Goal: Task Accomplishment & Management: Complete application form

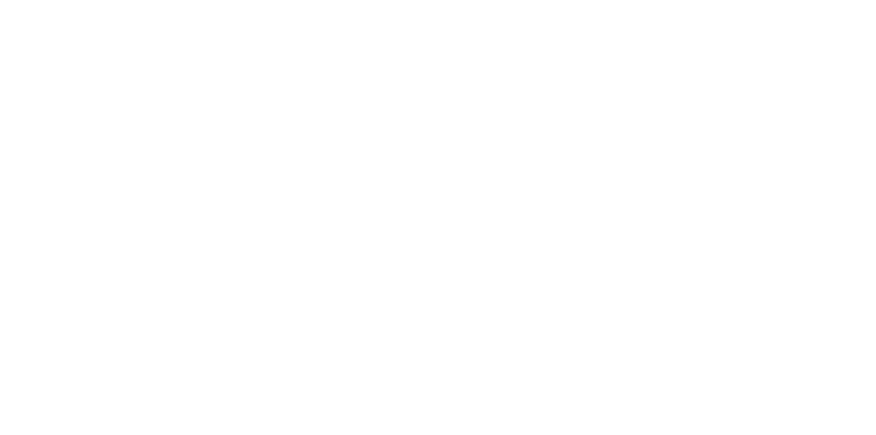
click at [0, 0] on html at bounding box center [0, 0] width 0 height 0
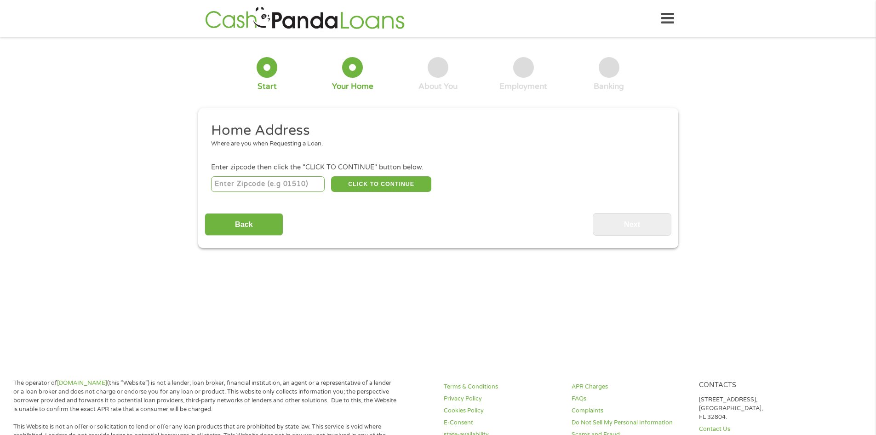
click at [282, 189] on input "number" at bounding box center [268, 184] width 114 height 16
click at [243, 187] on input "number" at bounding box center [268, 184] width 114 height 16
type input "79109"
click at [367, 186] on button "CLICK TO CONTINUE" at bounding box center [381, 184] width 100 height 16
type input "79109"
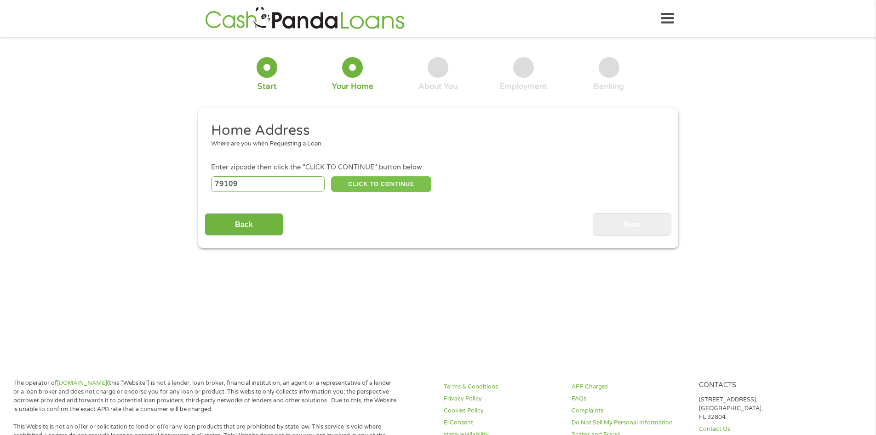
type input "Amarillo"
select select "[US_STATE]"
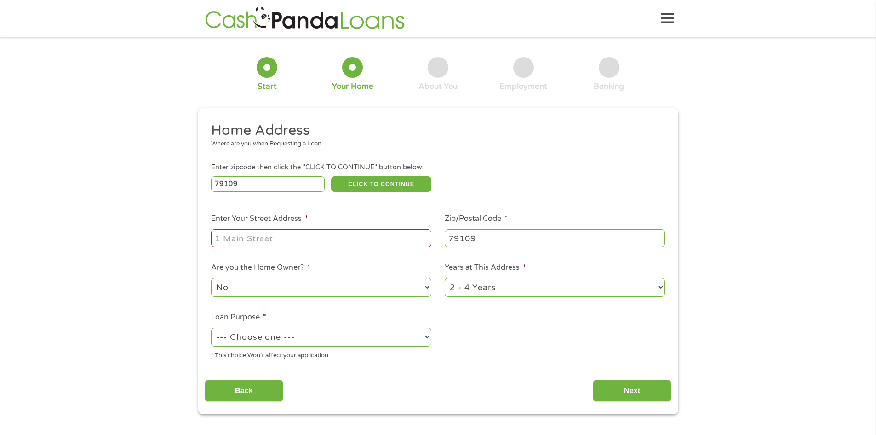
click at [304, 246] on input "Enter Your Street Address *" at bounding box center [321, 237] width 220 height 17
type input "[STREET_ADDRESS]"
click at [312, 293] on select "No Yes" at bounding box center [321, 287] width 220 height 19
click at [211, 278] on select "No Yes" at bounding box center [321, 287] width 220 height 19
click at [304, 340] on select "--- Choose one --- Pay Bills Debt Consolidation Home Improvement Major Purchase…" at bounding box center [321, 336] width 220 height 19
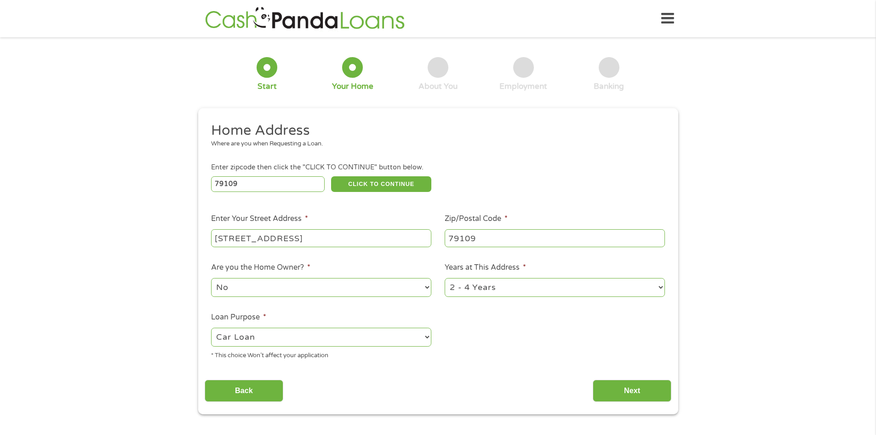
click at [211, 327] on select "--- Choose one --- Pay Bills Debt Consolidation Home Improvement Major Purchase…" at bounding box center [321, 336] width 220 height 19
click at [298, 337] on select "--- Choose one --- Pay Bills Debt Consolidation Home Improvement Major Purchase…" at bounding box center [321, 336] width 220 height 19
select select "medicalexpenses"
click at [211, 327] on select "--- Choose one --- Pay Bills Debt Consolidation Home Improvement Major Purchase…" at bounding box center [321, 336] width 220 height 19
click at [643, 392] on input "Next" at bounding box center [632, 390] width 79 height 23
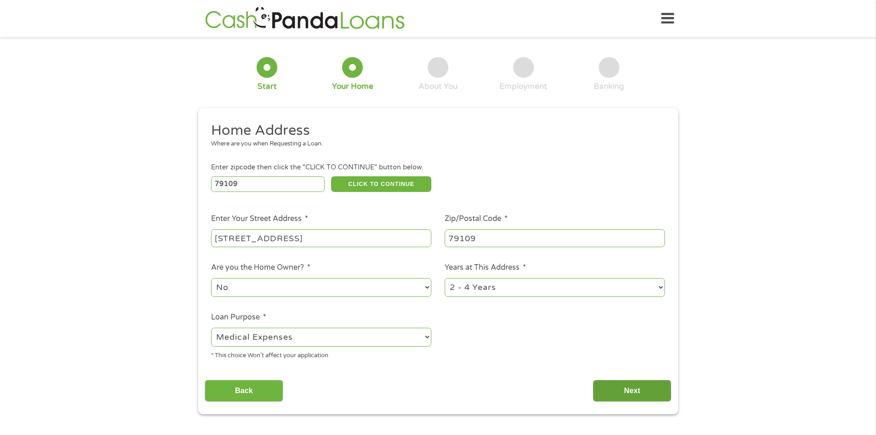
scroll to position [4, 4]
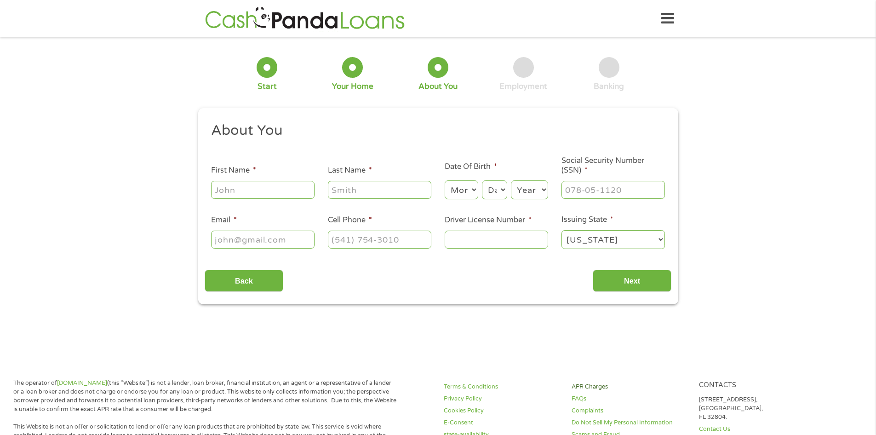
click at [630, 390] on link "APR Charges" at bounding box center [630, 386] width 117 height 9
click at [252, 191] on input "First Name *" at bounding box center [262, 189] width 103 height 17
type input "[PERSON_NAME]"
click at [464, 191] on select "Month 1 2 3 4 5 6 7 8 9 10 11 12" at bounding box center [462, 189] width 34 height 19
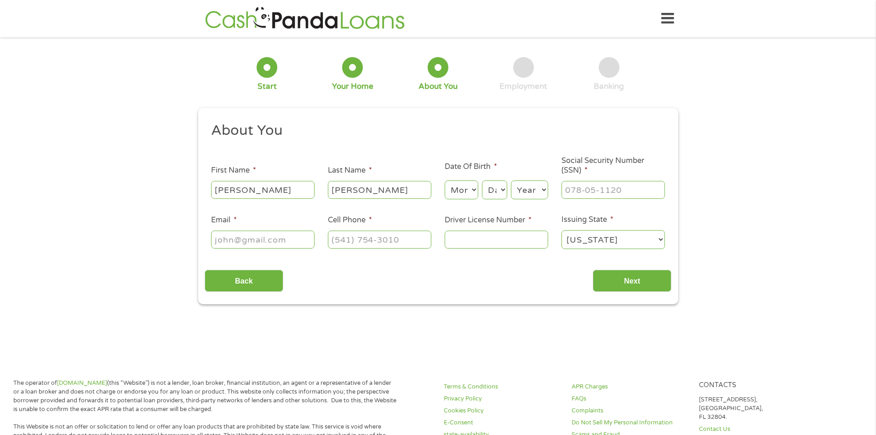
select select "3"
click at [445, 180] on select "Month 1 2 3 4 5 6 7 8 9 10 11 12" at bounding box center [462, 189] width 34 height 19
click at [499, 189] on select "Day 1 2 3 4 5 6 7 8 9 10 11 12 13 14 15 16 17 18 19 20 21 22 23 24 25 26 27 28 …" at bounding box center [494, 189] width 25 height 19
select select "15"
click at [482, 180] on select "Day 1 2 3 4 5 6 7 8 9 10 11 12 13 14 15 16 17 18 19 20 21 22 23 24 25 26 27 28 …" at bounding box center [494, 189] width 25 height 19
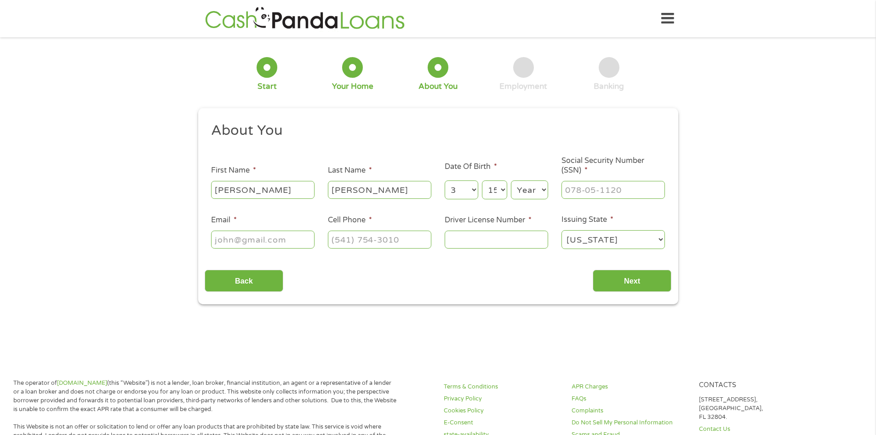
click at [528, 186] on select "Year [DATE] 2006 2005 2004 2003 2002 2001 2000 1999 1998 1997 1996 1995 1994 19…" at bounding box center [529, 189] width 37 height 19
select select "1976"
click at [511, 180] on select "Year [DATE] 2006 2005 2004 2003 2002 2001 2000 1999 1998 1997 1996 1995 1994 19…" at bounding box center [529, 189] width 37 height 19
click at [581, 186] on input "___-__-____" at bounding box center [613, 189] width 103 height 17
type input "467-69-2349"
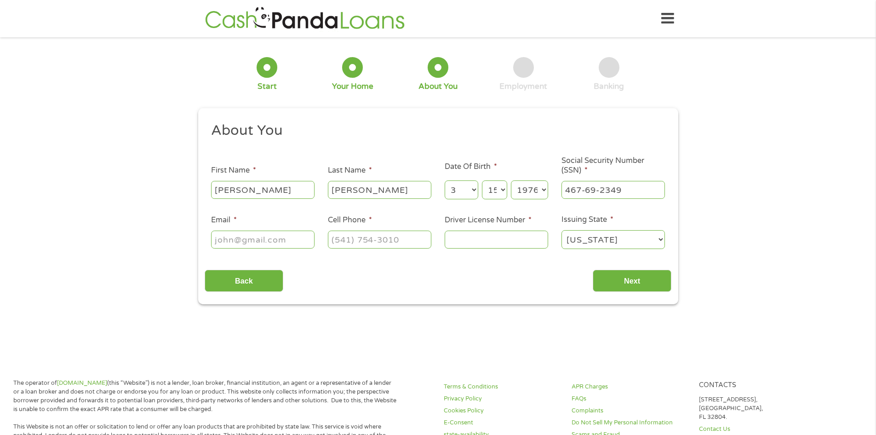
click at [251, 244] on input "Email *" at bounding box center [262, 238] width 103 height 17
type input "[EMAIL_ADDRESS][DOMAIN_NAME]"
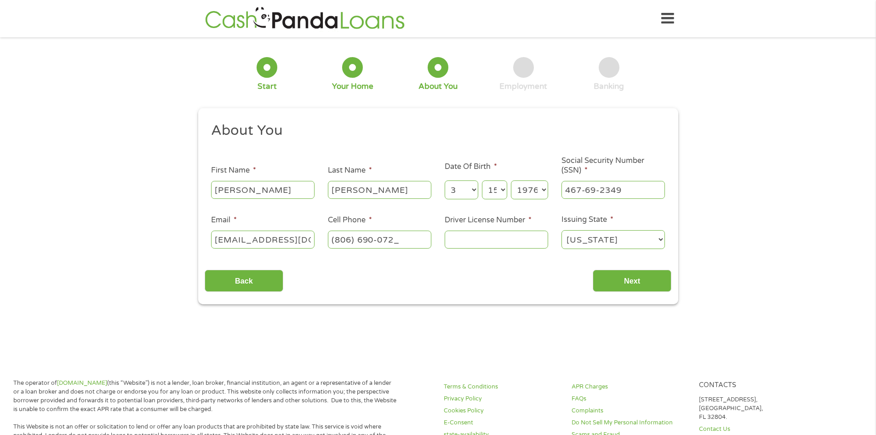
type input "[PHONE_NUMBER]"
type input "03617311"
click at [643, 289] on input "Next" at bounding box center [632, 281] width 79 height 23
drag, startPoint x: 649, startPoint y: 272, endPoint x: 649, endPoint y: 278, distance: 5.5
click at [649, 276] on input "Next" at bounding box center [632, 281] width 79 height 23
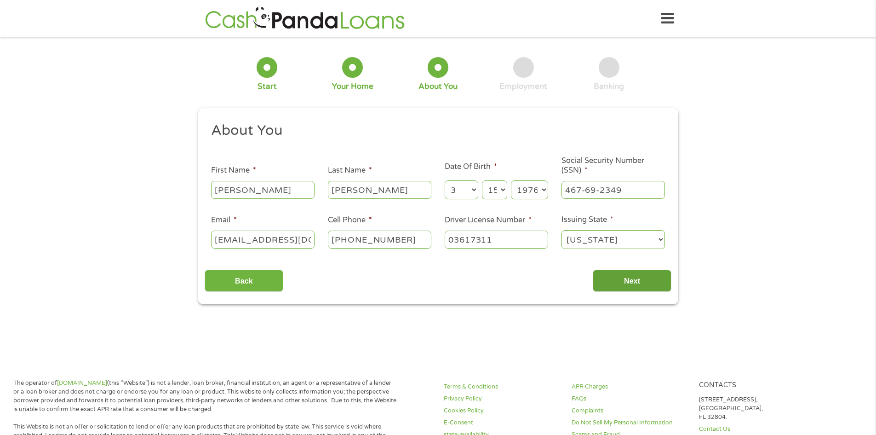
click at [649, 278] on input "Next" at bounding box center [632, 281] width 79 height 23
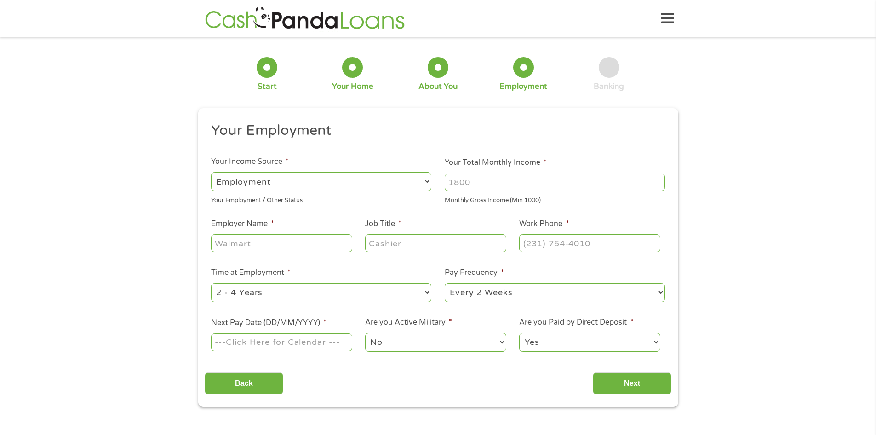
scroll to position [4, 4]
click at [459, 186] on input "Your Total Monthly Income *" at bounding box center [555, 181] width 220 height 17
type input "2963"
click at [304, 246] on input "Employer Name *" at bounding box center [281, 242] width 141 height 17
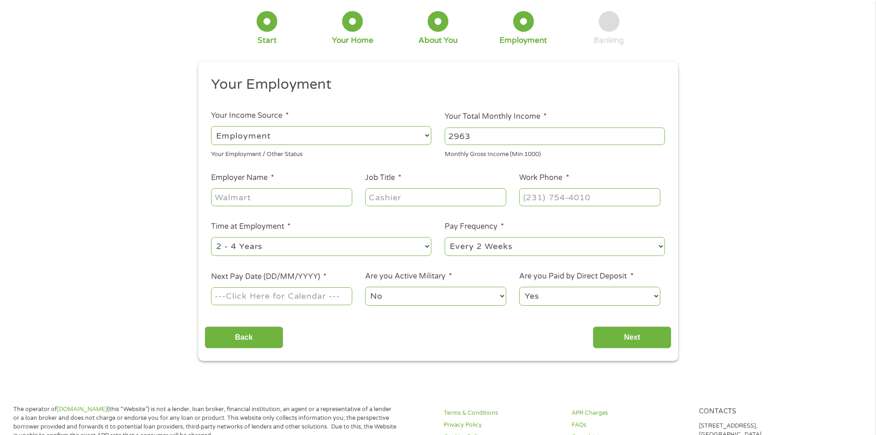
scroll to position [92, 0]
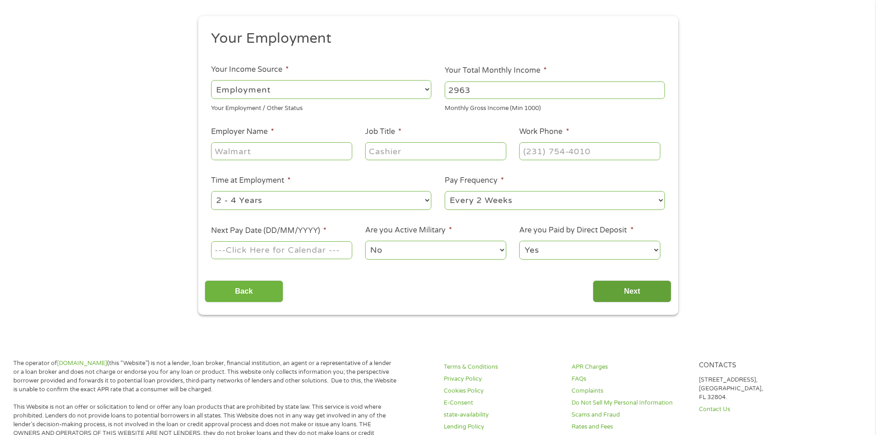
click at [615, 288] on input "Next" at bounding box center [632, 291] width 79 height 23
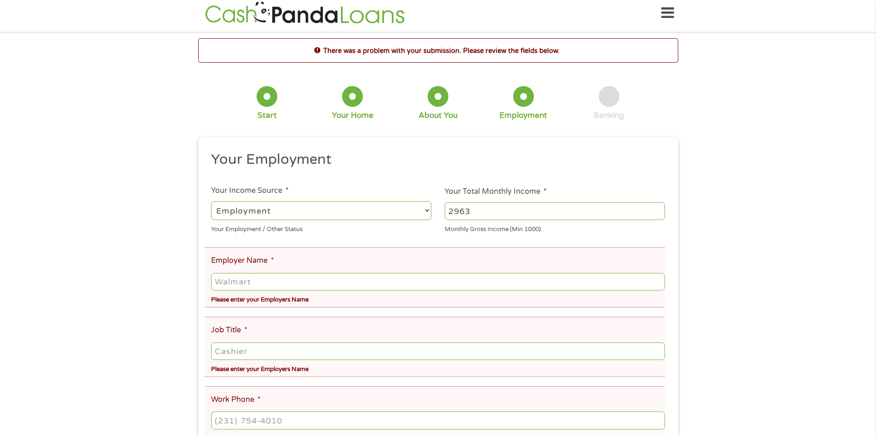
scroll to position [0, 0]
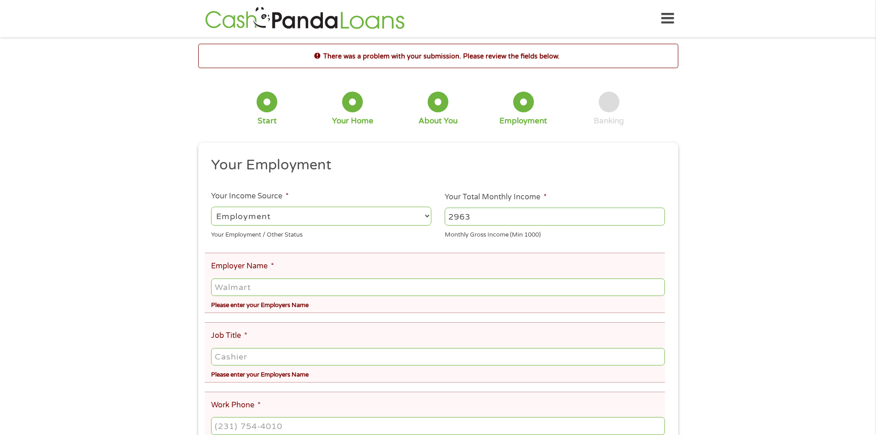
click at [267, 292] on input "Employer Name *" at bounding box center [438, 286] width 454 height 17
type input "u"
click at [273, 287] on input "us Oncology network" at bounding box center [438, 286] width 454 height 17
click at [276, 287] on input "us Oncology network" at bounding box center [438, 286] width 454 height 17
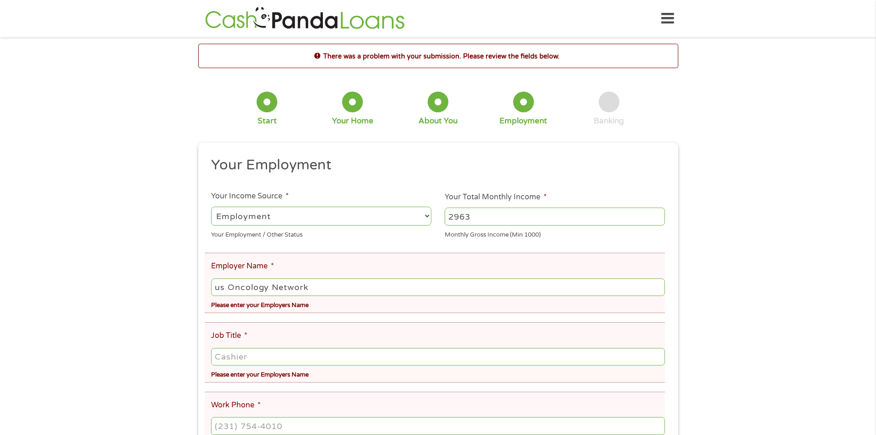
type input "us Oncology Network"
click at [289, 364] on input "Job Title *" at bounding box center [438, 356] width 454 height 17
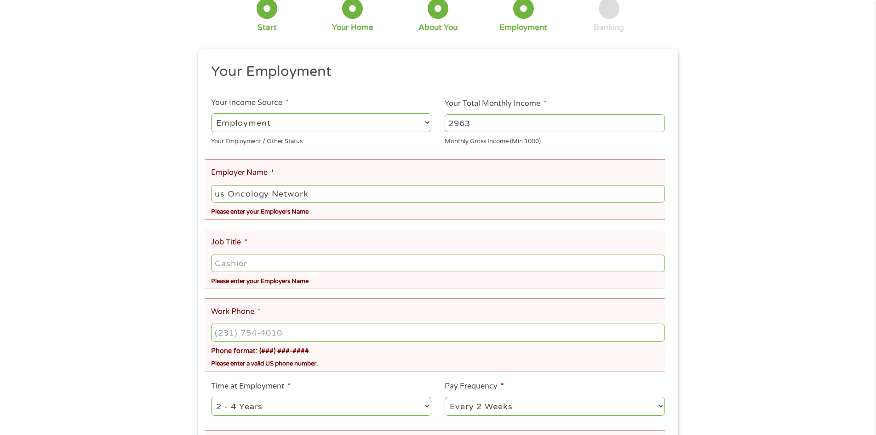
scroll to position [138, 0]
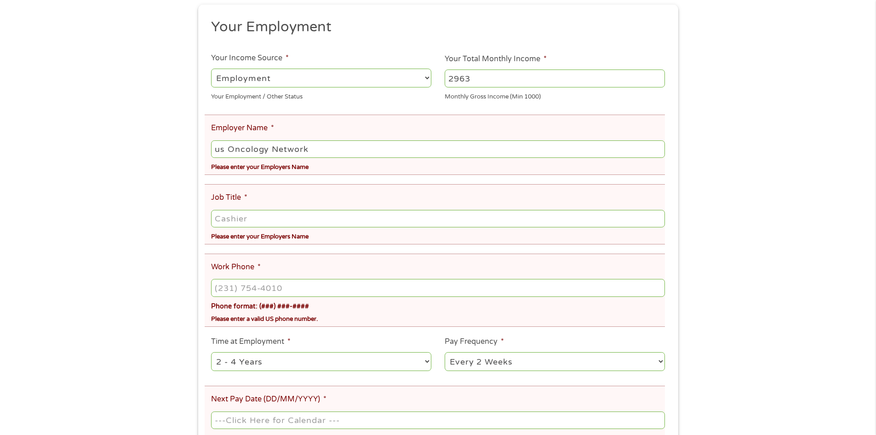
drag, startPoint x: 281, startPoint y: 227, endPoint x: 275, endPoint y: 227, distance: 6.4
click at [279, 227] on div at bounding box center [438, 218] width 454 height 21
click at [275, 225] on input "Job Title *" at bounding box center [438, 218] width 454 height 17
type input "p"
type input "PBR"
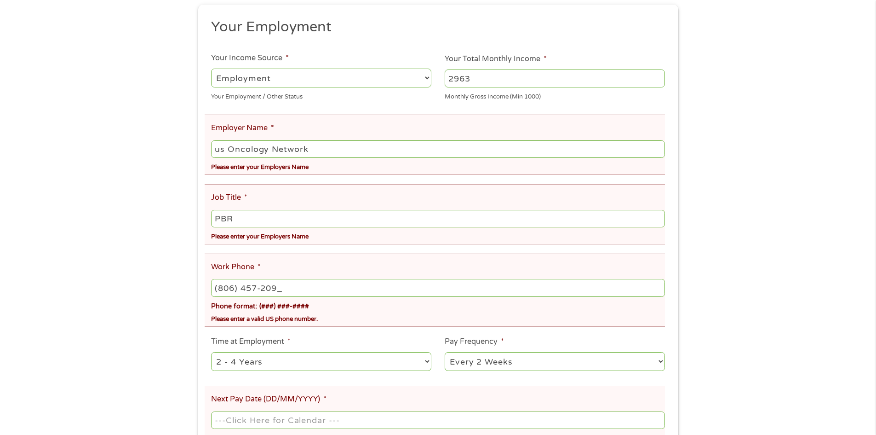
type input "[PHONE_NUMBER]"
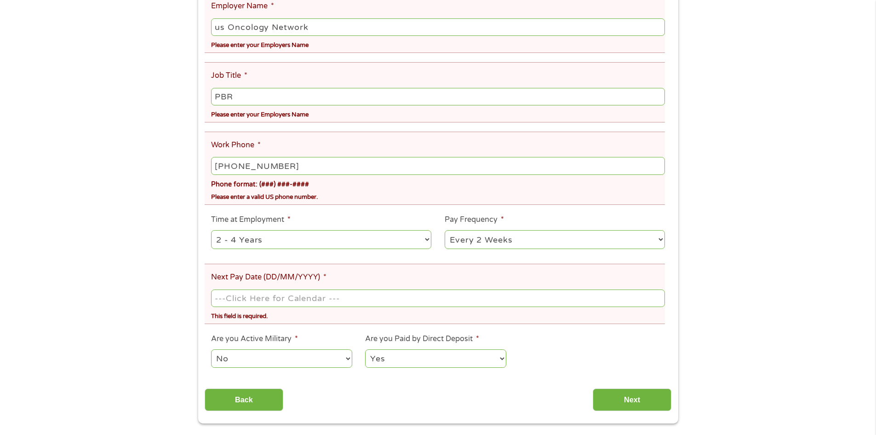
scroll to position [276, 0]
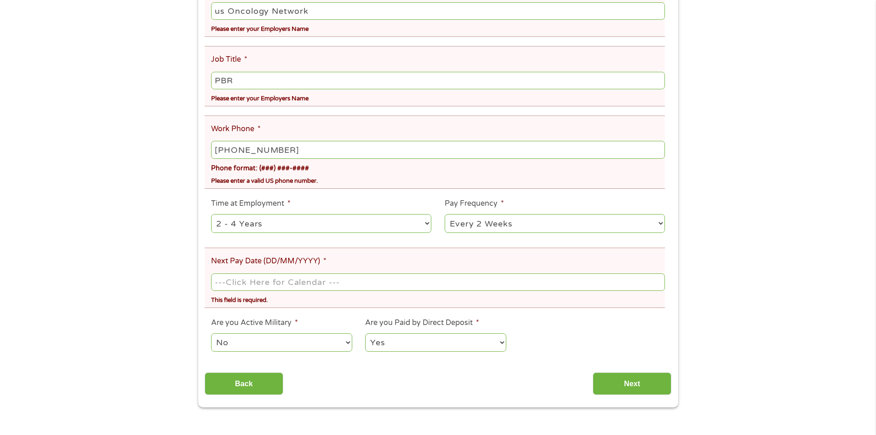
click at [317, 280] on input "Next Pay Date (DD/MM/YYYY) *" at bounding box center [438, 281] width 454 height 17
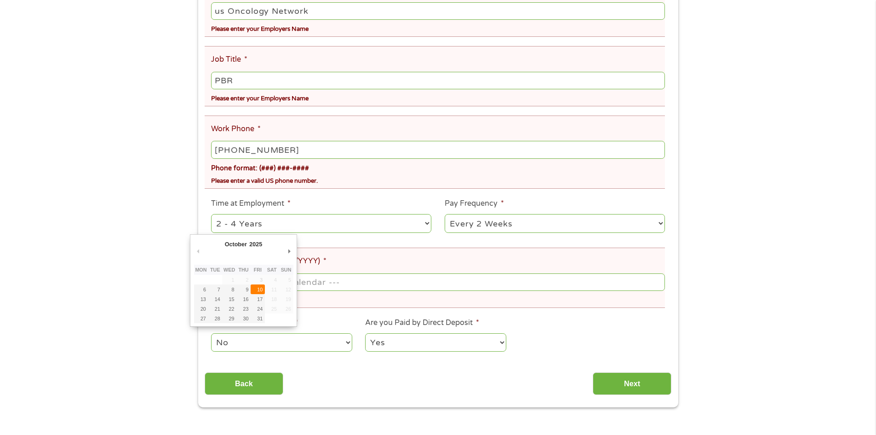
type input "[DATE]"
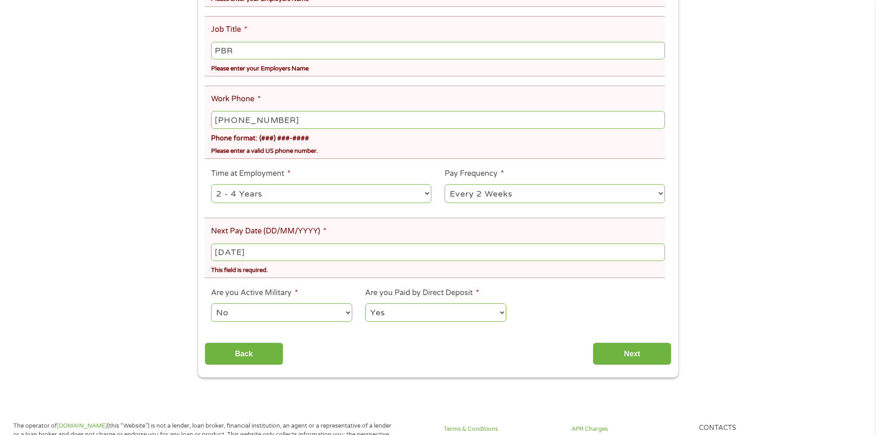
scroll to position [322, 0]
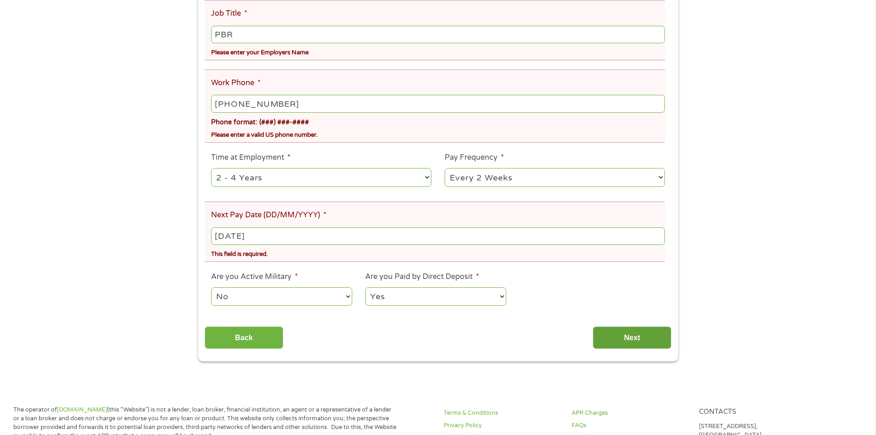
click at [641, 333] on input "Next" at bounding box center [632, 337] width 79 height 23
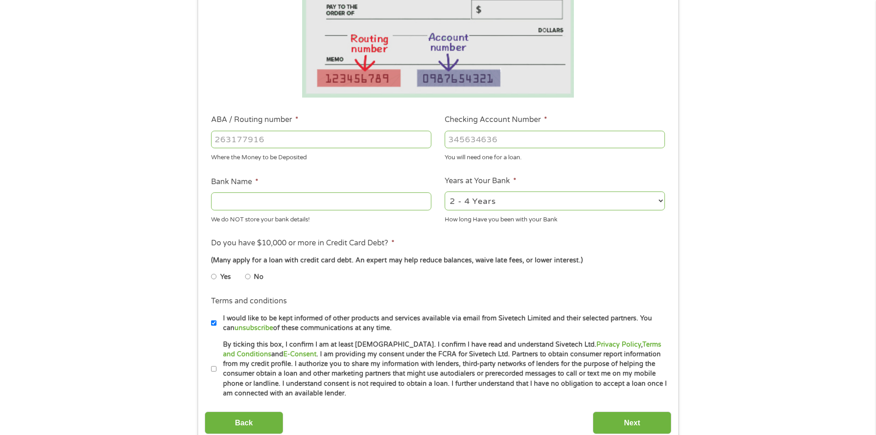
scroll to position [138, 0]
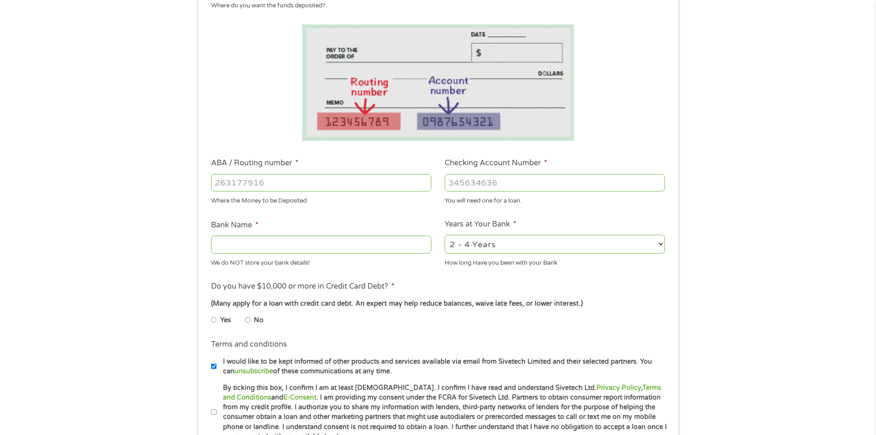
click at [306, 186] on input "ABA / Routing number *" at bounding box center [321, 182] width 220 height 17
type input "041215663"
type input "[PERSON_NAME] BANK"
type input "041215663"
click at [504, 183] on input "Checking Account Number *" at bounding box center [555, 182] width 220 height 17
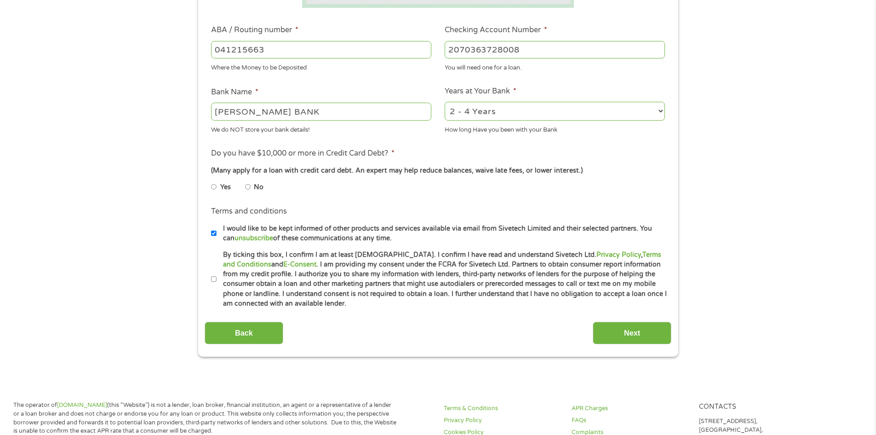
scroll to position [276, 0]
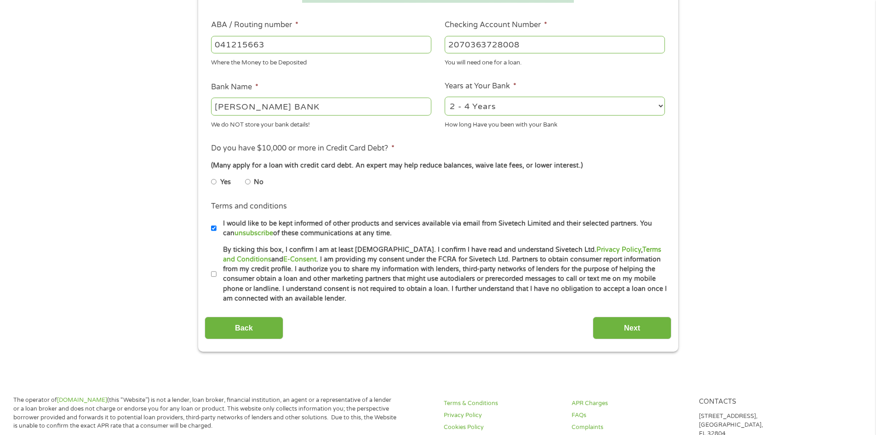
type input "2070363728008"
click at [212, 276] on input "By ticking this box, I confirm I am at least [DEMOGRAPHIC_DATA]. I confirm I ha…" at bounding box center [214, 274] width 6 height 15
click at [213, 276] on input "By ticking this box, I confirm I am at least [DEMOGRAPHIC_DATA]. I confirm I ha…" at bounding box center [214, 274] width 6 height 15
checkbox input "false"
click at [218, 225] on label "I would like to be kept informed of other products and services available via e…" at bounding box center [442, 228] width 451 height 20
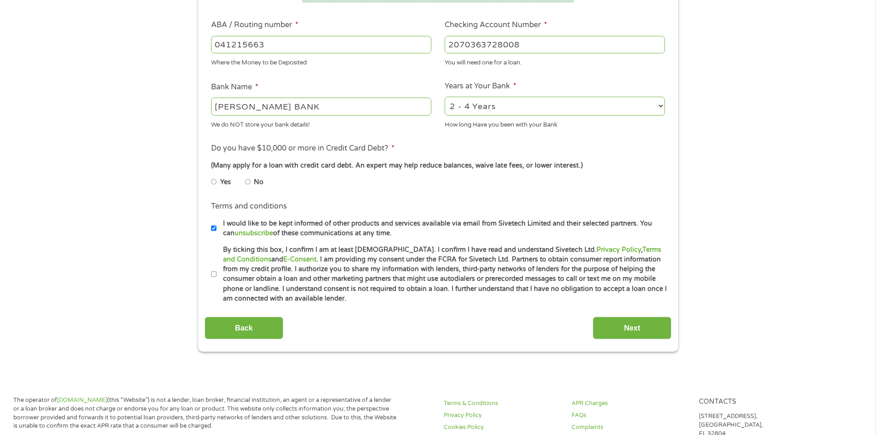
click at [217, 225] on input "I would like to be kept informed of other products and services available via e…" at bounding box center [214, 228] width 6 height 15
click at [216, 229] on input "I would like to be kept informed of other products and services available via e…" at bounding box center [214, 228] width 6 height 15
checkbox input "true"
click at [214, 277] on input "By ticking this box, I confirm I am at least [DEMOGRAPHIC_DATA]. I confirm I ha…" at bounding box center [214, 274] width 6 height 15
checkbox input "true"
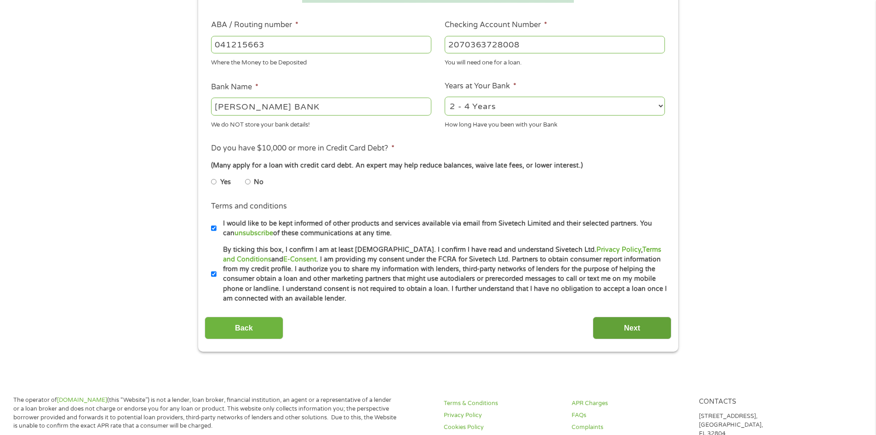
click at [665, 331] on input "Next" at bounding box center [632, 327] width 79 height 23
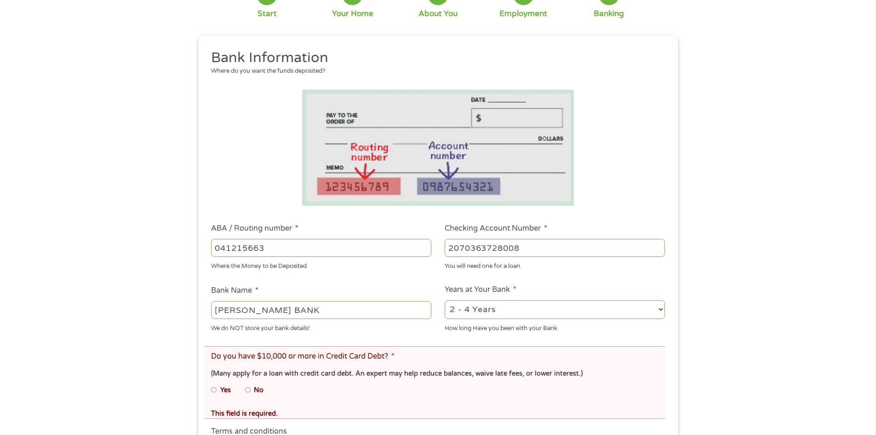
scroll to position [184, 0]
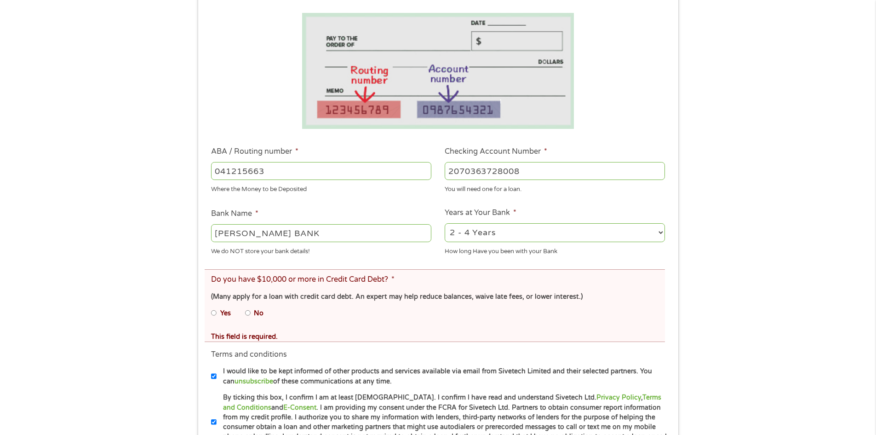
click at [246, 312] on input "No" at bounding box center [248, 312] width 6 height 15
radio input "true"
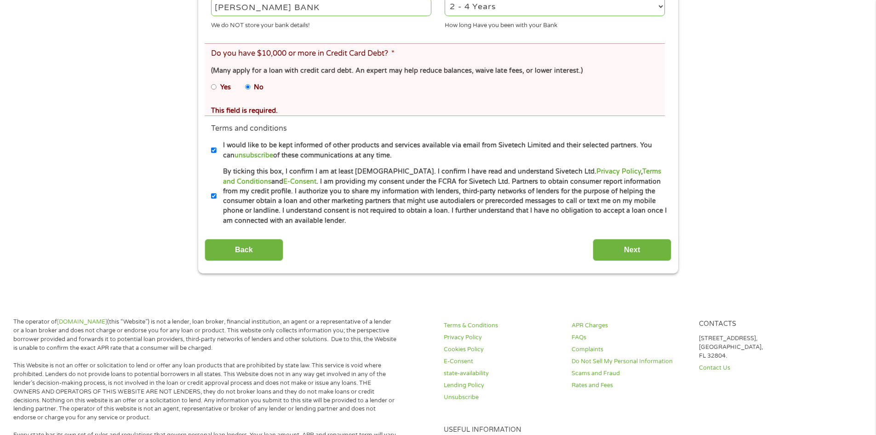
scroll to position [414, 0]
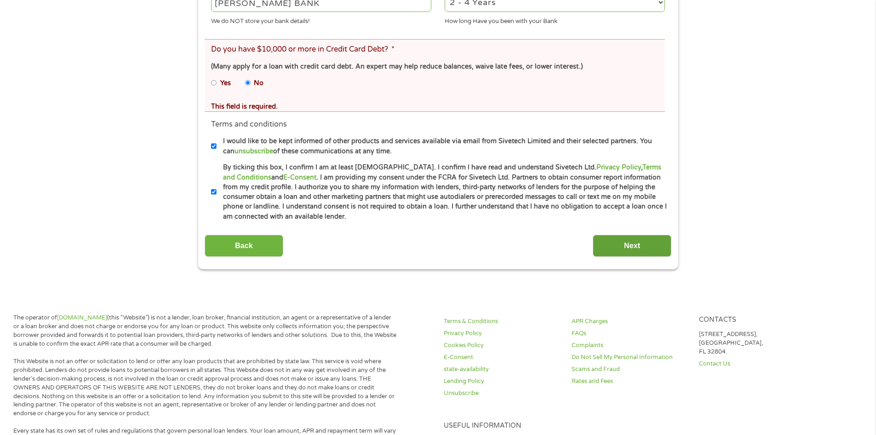
click at [639, 248] on input "Next" at bounding box center [632, 246] width 79 height 23
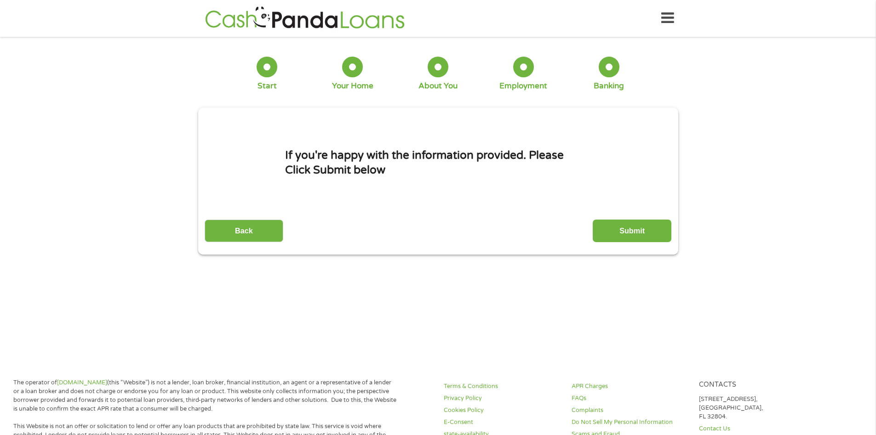
scroll to position [0, 0]
click at [660, 227] on input "Submit" at bounding box center [632, 231] width 79 height 23
